Goal: Task Accomplishment & Management: Manage account settings

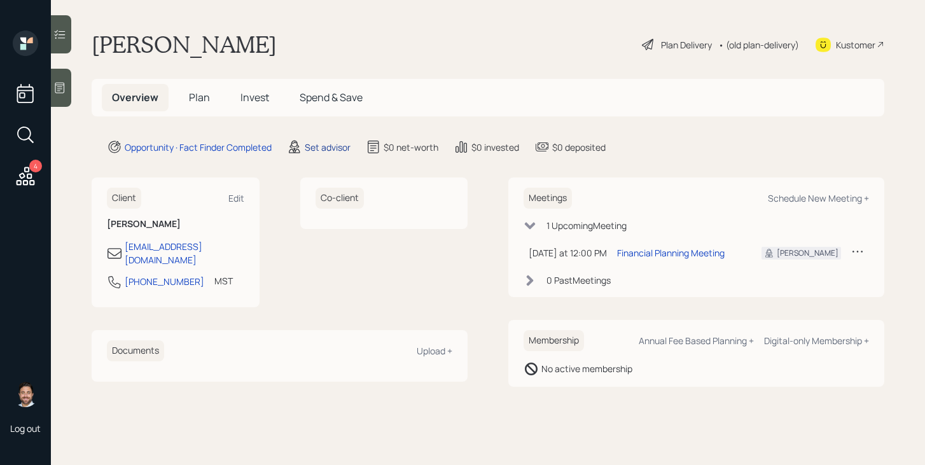
click at [329, 150] on div "Set advisor" at bounding box center [328, 147] width 46 height 13
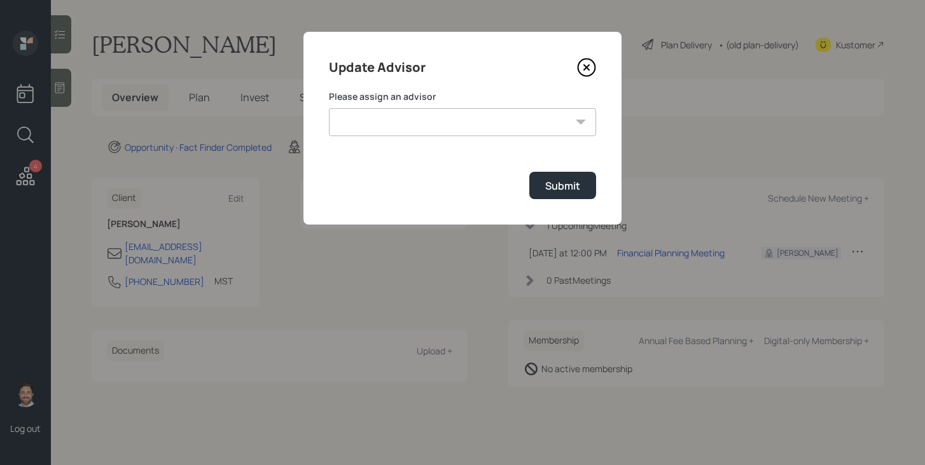
click at [389, 122] on select "[PERSON_NAME] [PERSON_NAME] [PERSON_NAME] [PERSON_NAME] End [PERSON_NAME] [PERS…" at bounding box center [462, 122] width 267 height 28
select select "bffa7908-1b2a-4c79-9bb6-f0ec9aed22d3"
click at [329, 108] on select "[PERSON_NAME] [PERSON_NAME] [PERSON_NAME] [PERSON_NAME] End [PERSON_NAME] [PERS…" at bounding box center [462, 122] width 267 height 28
click at [560, 190] on div "Submit" at bounding box center [562, 186] width 35 height 14
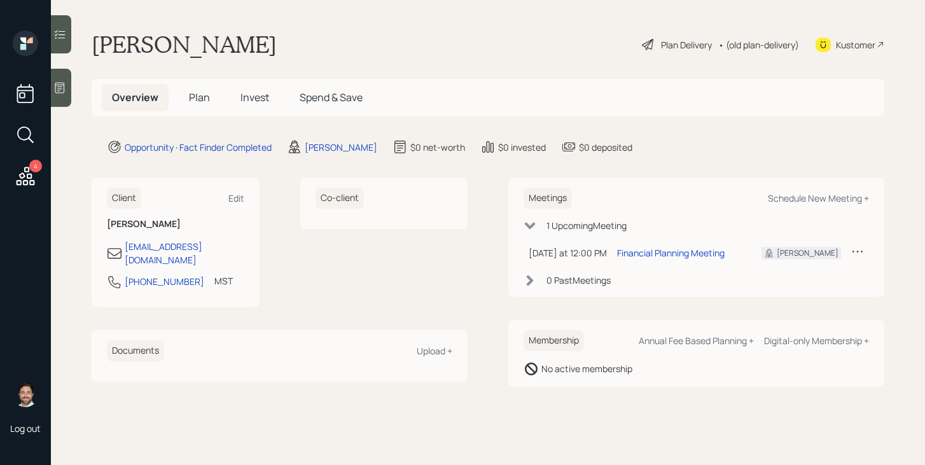
click at [201, 98] on span "Plan" at bounding box center [199, 97] width 21 height 14
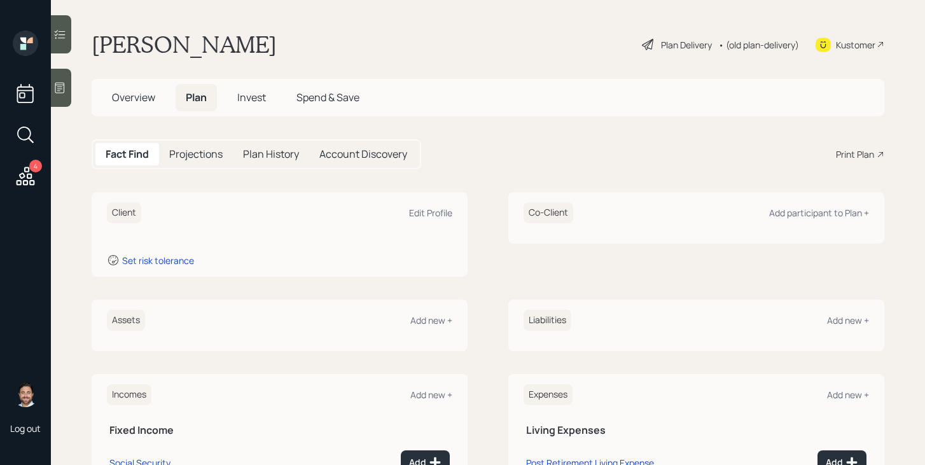
click at [144, 106] on h5 "Overview" at bounding box center [134, 97] width 64 height 27
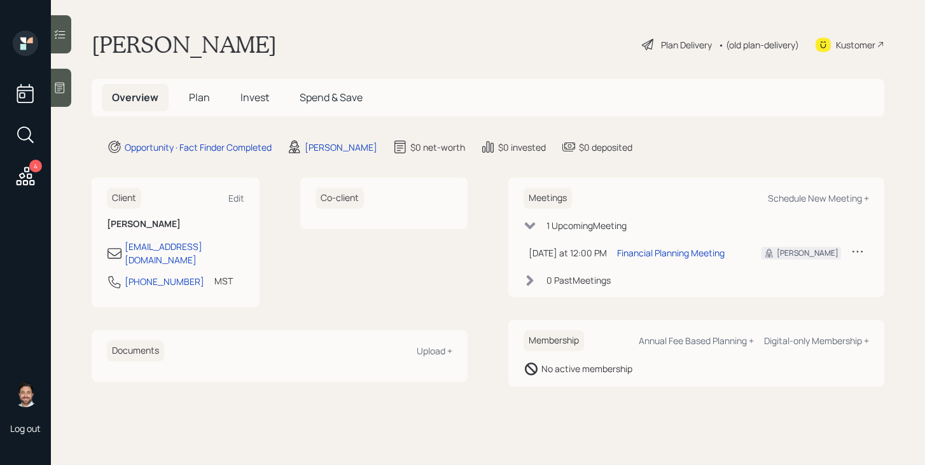
click at [214, 97] on h5 "Plan" at bounding box center [199, 97] width 41 height 27
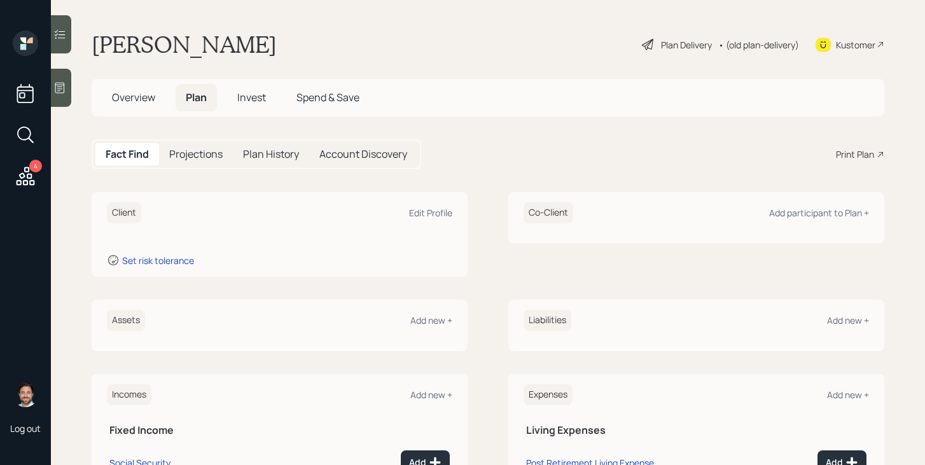
click at [663, 50] on div "Plan Delivery" at bounding box center [686, 44] width 51 height 13
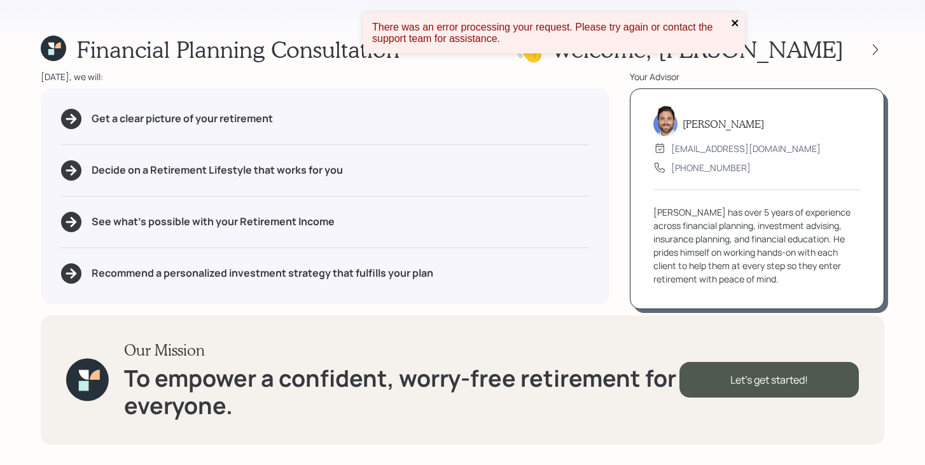
click at [736, 22] on icon "close" at bounding box center [734, 23] width 6 height 6
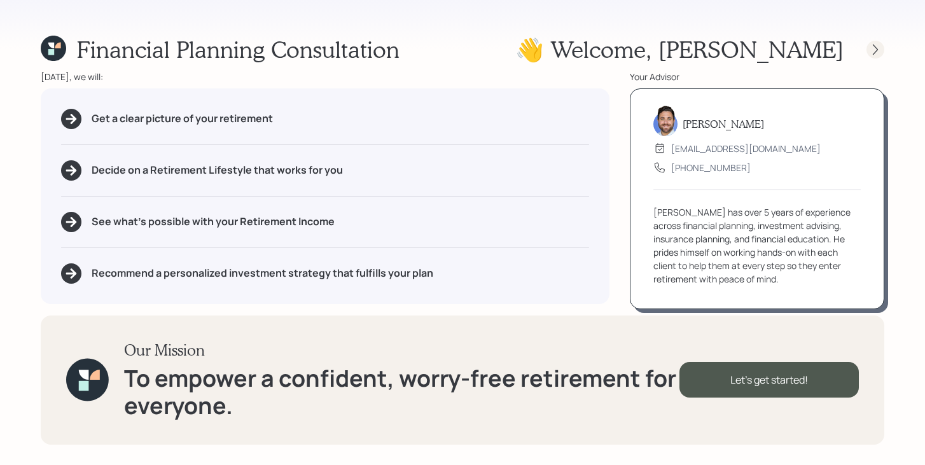
click at [871, 52] on icon at bounding box center [875, 49] width 13 height 13
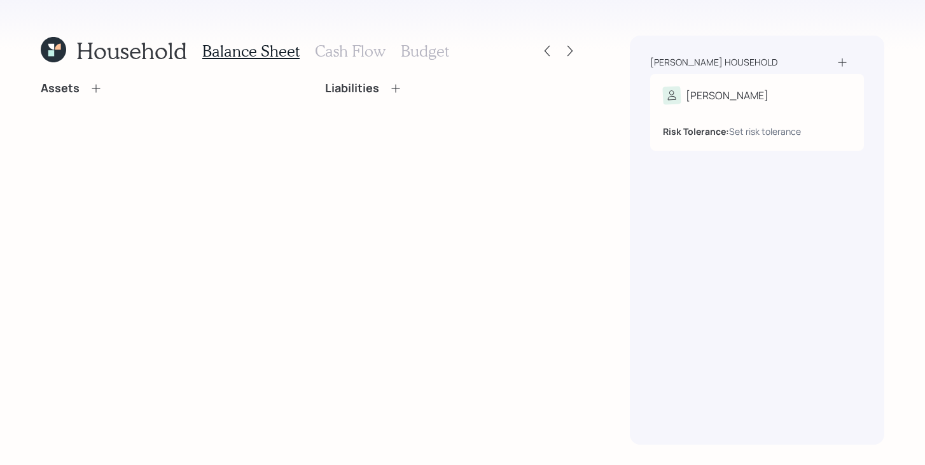
click at [360, 53] on h3 "Cash Flow" at bounding box center [350, 51] width 71 height 18
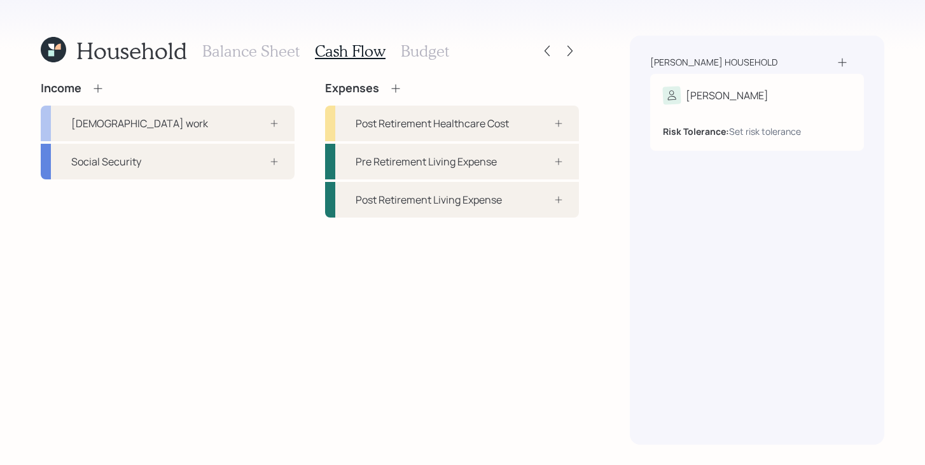
click at [431, 53] on h3 "Budget" at bounding box center [425, 51] width 48 height 18
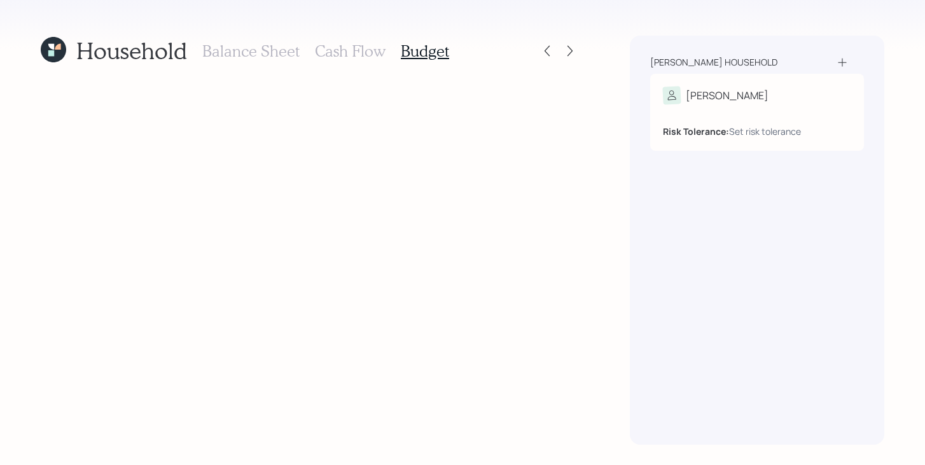
click at [342, 47] on h3 "Cash Flow" at bounding box center [350, 51] width 71 height 18
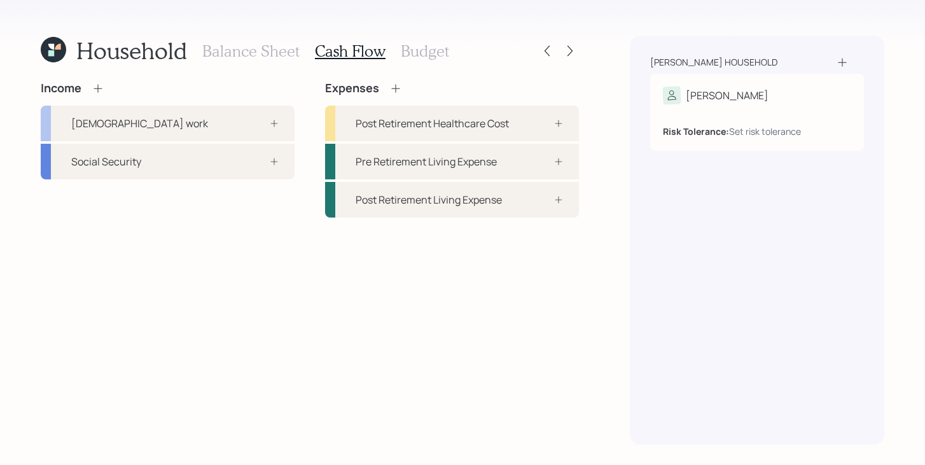
click at [287, 54] on h3 "Balance Sheet" at bounding box center [250, 51] width 97 height 18
